Goal: Check status: Check status

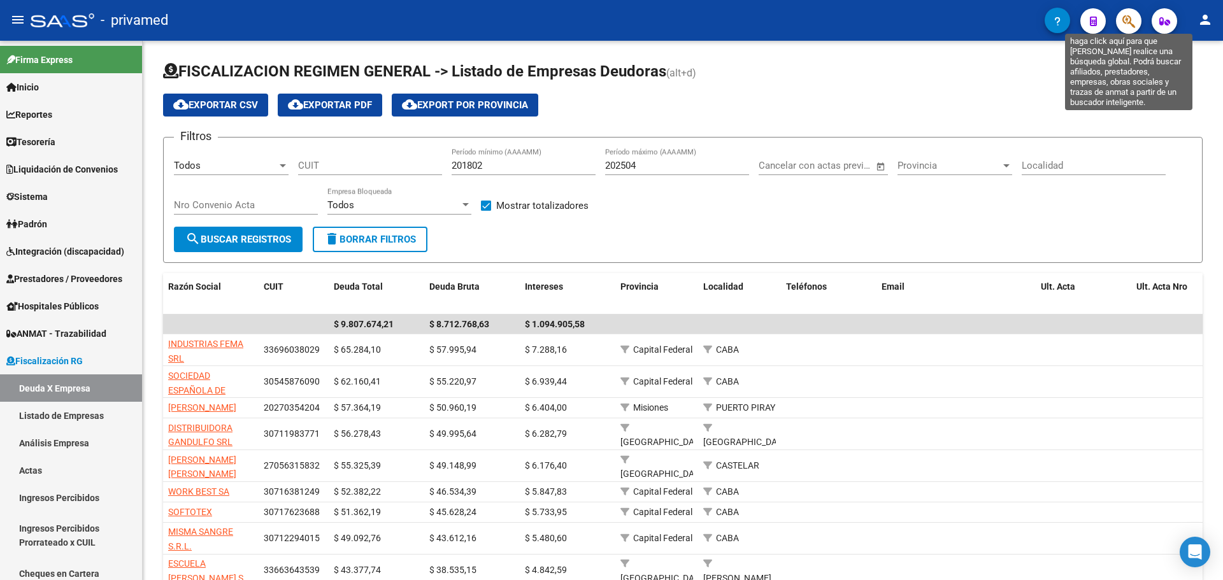
click at [1127, 22] on icon "button" at bounding box center [1128, 21] width 13 height 15
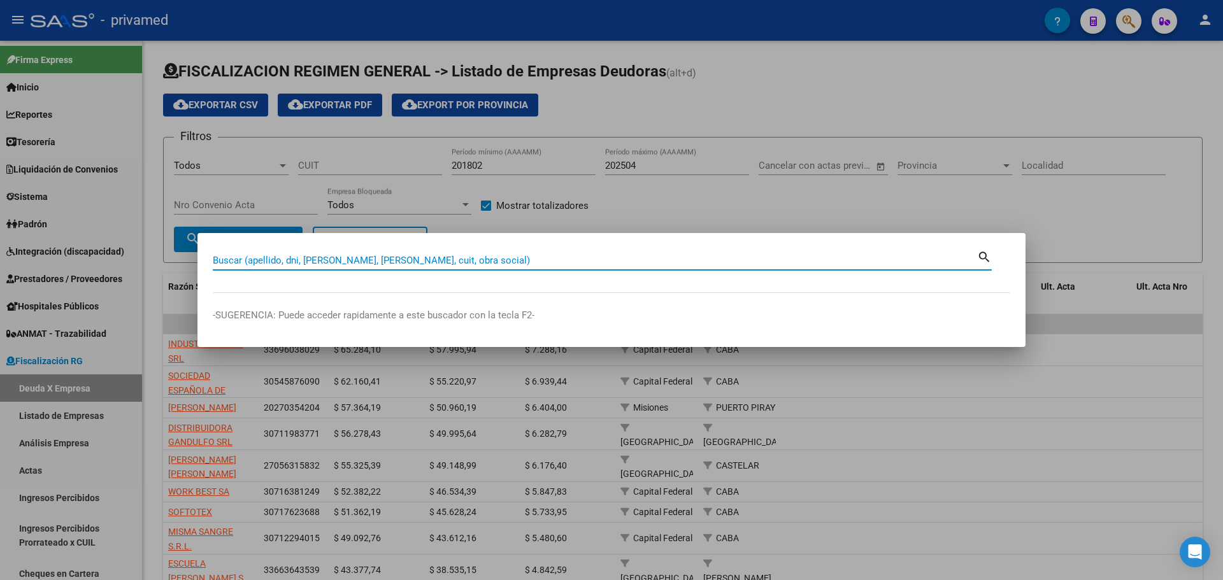
click at [397, 264] on input "Buscar (apellido, dni, [PERSON_NAME], [PERSON_NAME], cuit, obra social)" at bounding box center [595, 260] width 764 height 11
paste input "17340111"
type input "17340111"
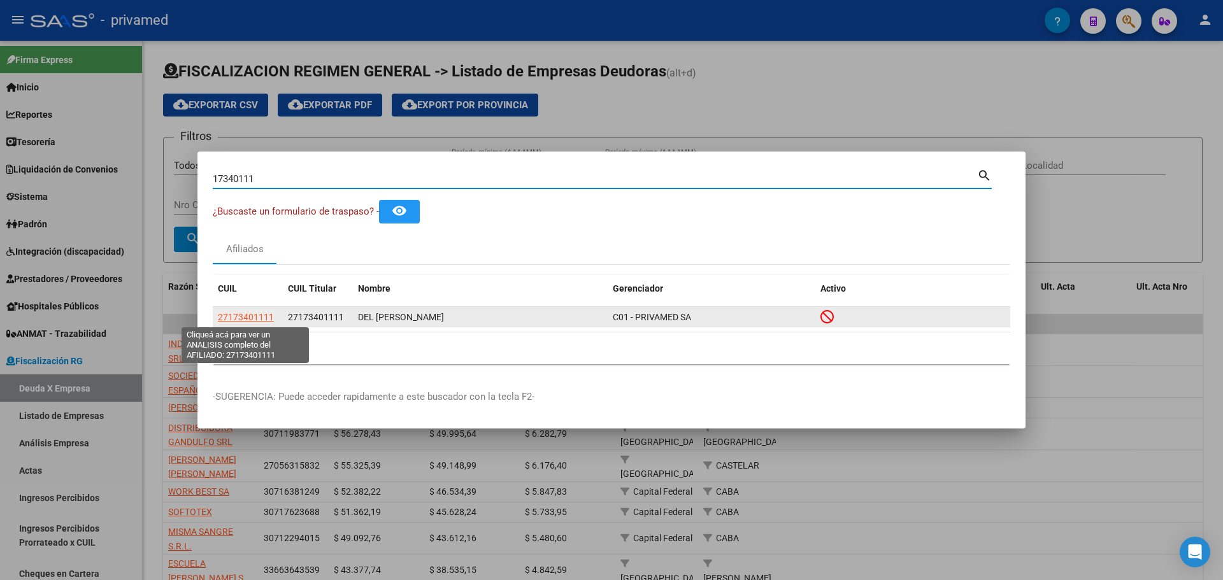
click at [239, 318] on span "27173401111" at bounding box center [246, 317] width 56 height 10
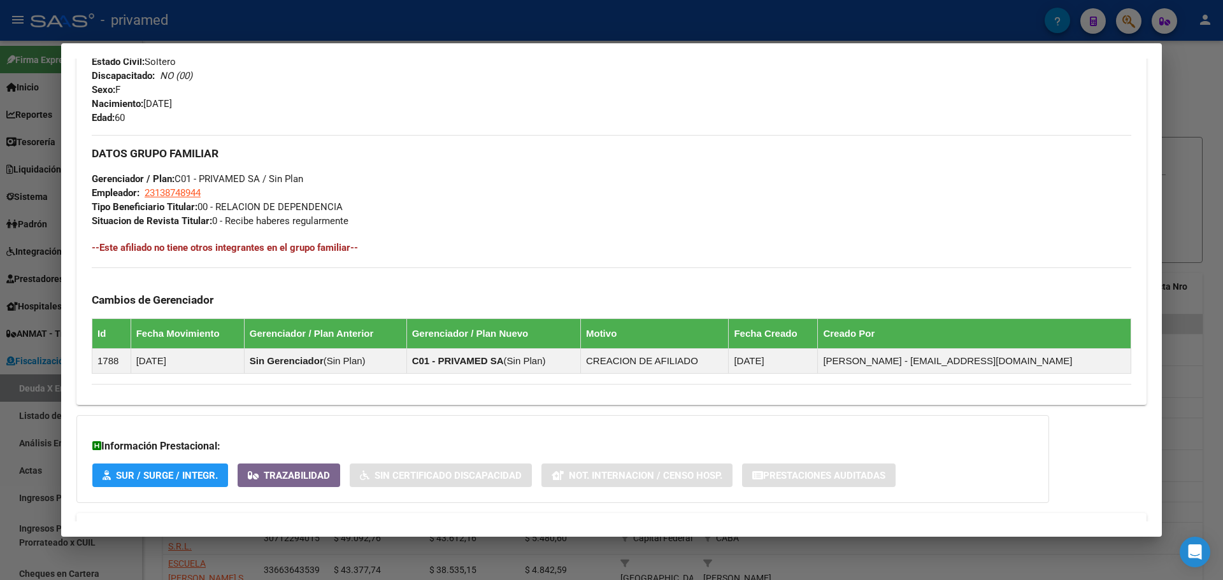
scroll to position [560, 0]
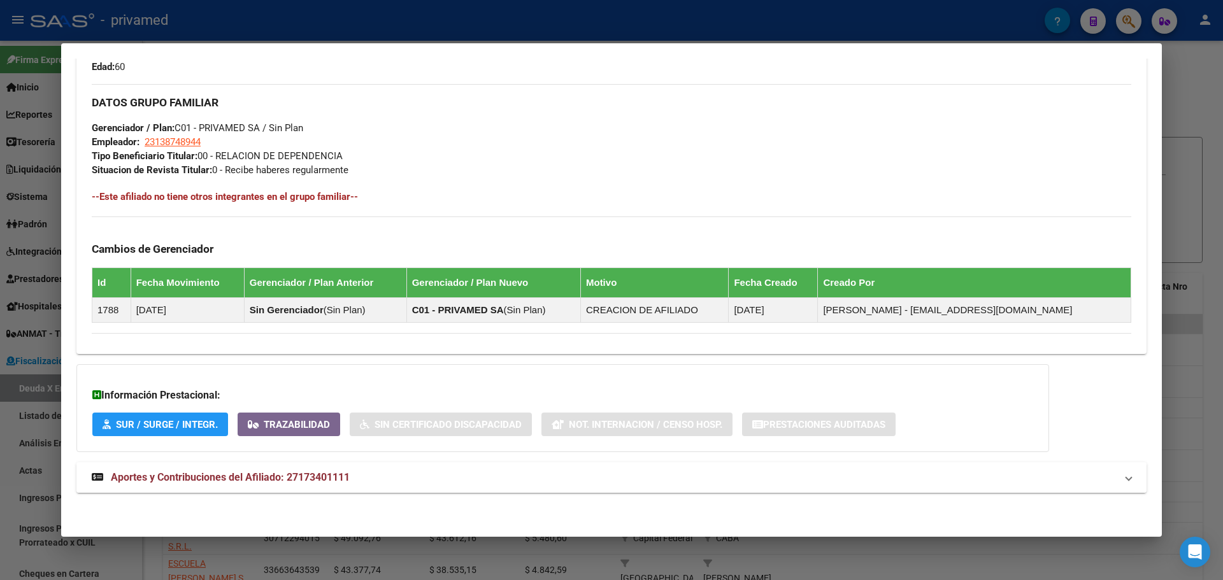
click at [256, 479] on span "Aportes y Contribuciones del Afiliado: 27173401111" at bounding box center [230, 477] width 239 height 12
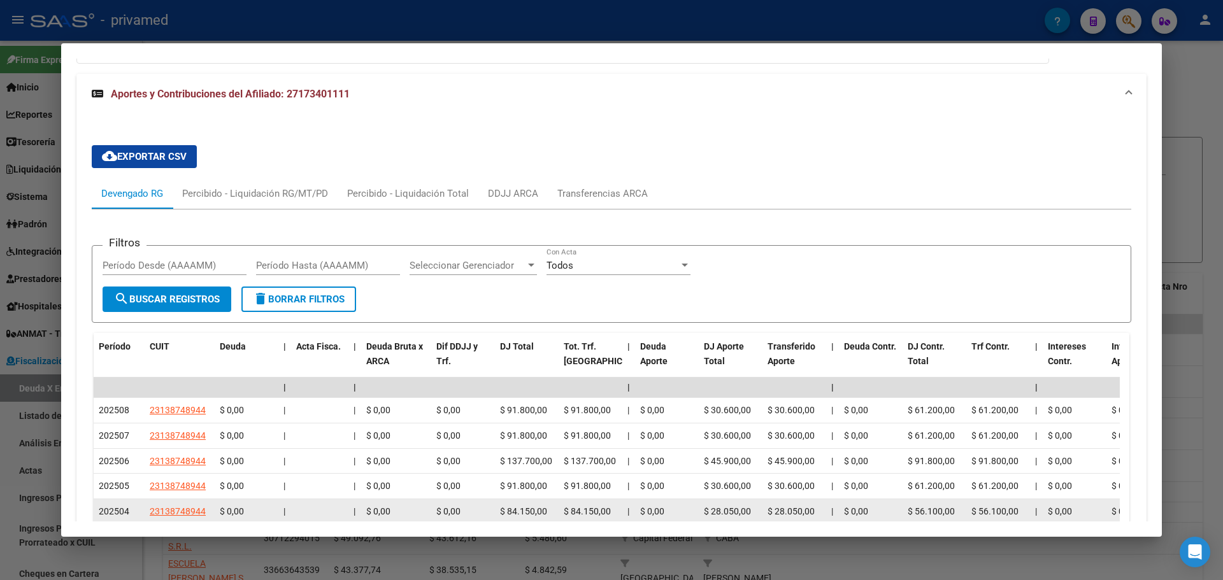
scroll to position [1060, 0]
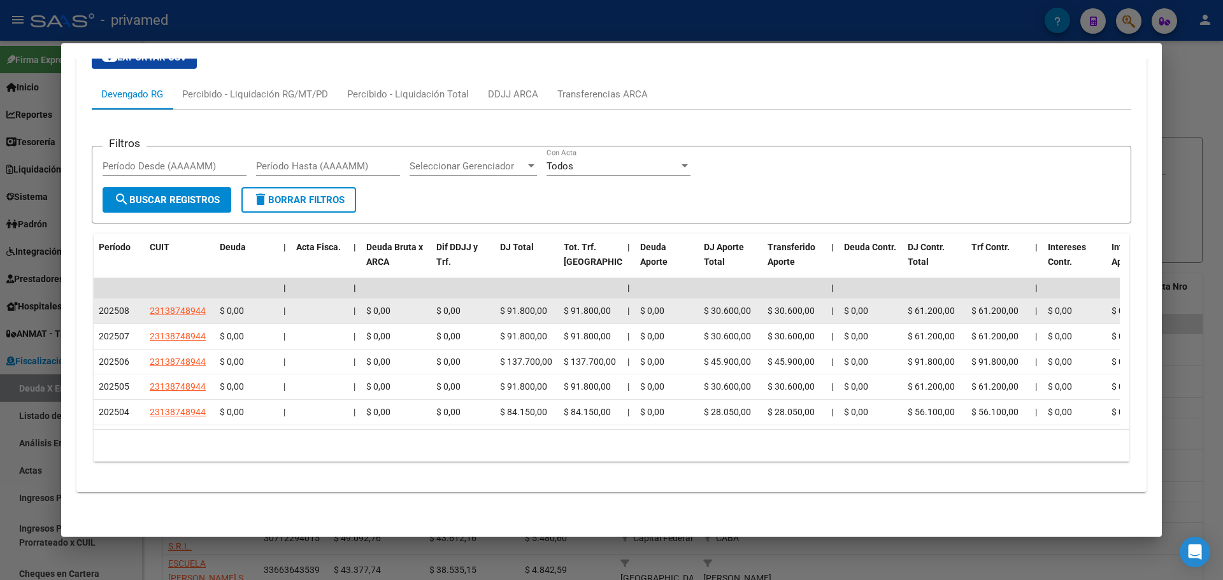
drag, startPoint x: 206, startPoint y: 300, endPoint x: 125, endPoint y: 299, distance: 80.3
click at [213, 303] on datatable-body-cell "23138748944" at bounding box center [180, 311] width 70 height 25
drag, startPoint x: 212, startPoint y: 299, endPoint x: 150, endPoint y: 301, distance: 61.8
click at [150, 301] on datatable-body-cell "23138748944" at bounding box center [180, 311] width 70 height 25
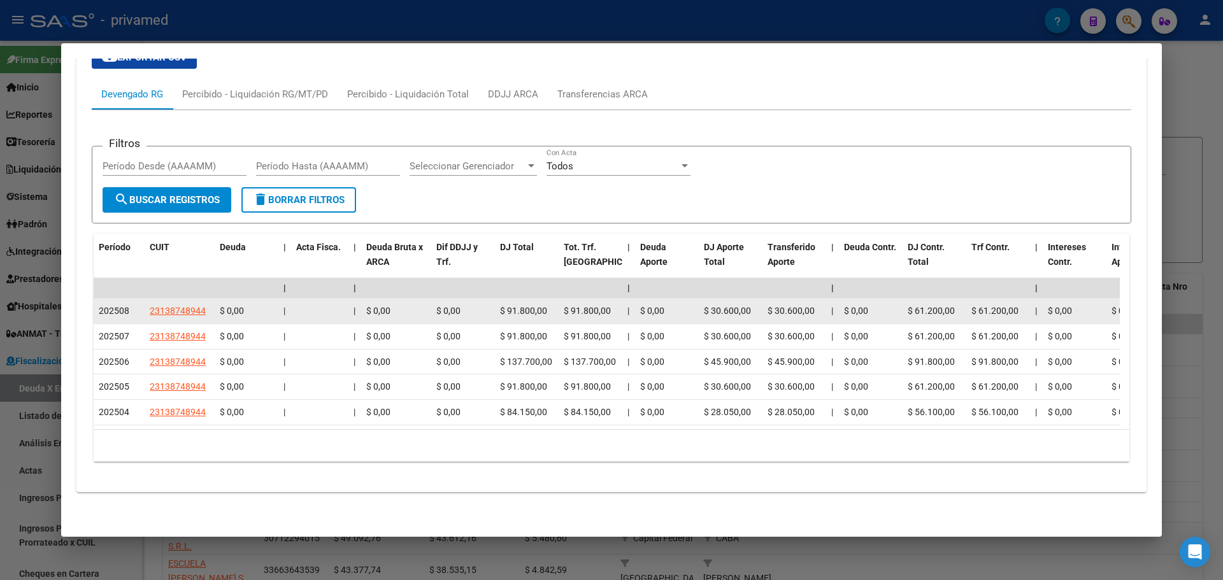
copy span "23138748944"
